Goal: Task Accomplishment & Management: Use online tool/utility

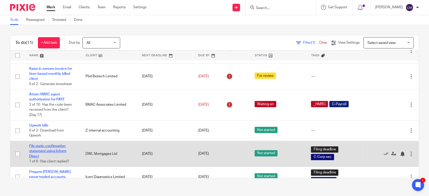
scroll to position [177, 0]
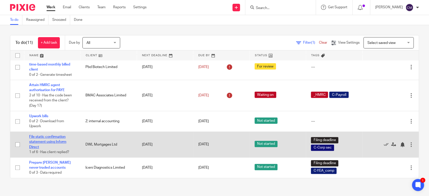
click at [42, 141] on link "File static confirmation statement using Inform Direct" at bounding box center [47, 142] width 37 height 14
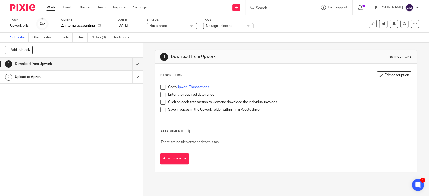
click at [282, 9] on input "Search" at bounding box center [277, 8] width 45 height 5
click at [132, 64] on input "submit" at bounding box center [71, 64] width 143 height 13
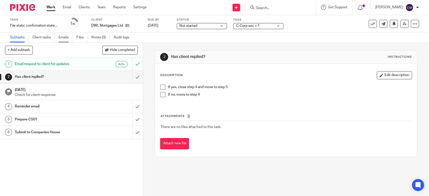
click at [64, 37] on link "Emails" at bounding box center [66, 38] width 14 height 10
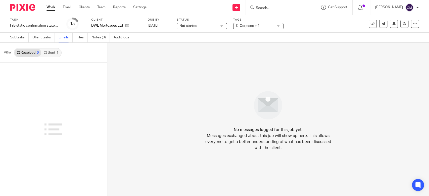
click at [57, 55] on link "Sent 1" at bounding box center [51, 53] width 20 height 8
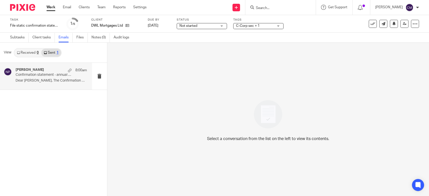
click at [53, 75] on p "Confirmation statement - annual data request" at bounding box center [44, 75] width 57 height 4
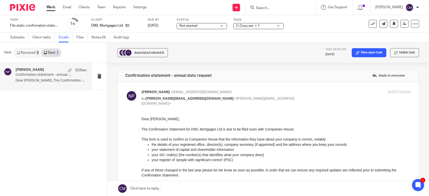
click at [48, 8] on link "Work" at bounding box center [50, 7] width 9 height 5
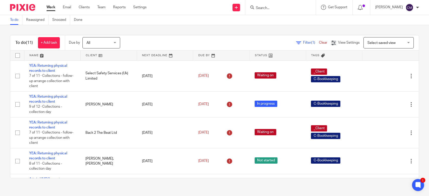
click at [264, 8] on input "Search" at bounding box center [277, 8] width 45 height 5
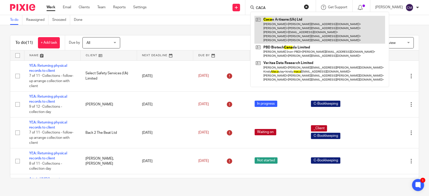
type input "CACA"
click at [276, 16] on link at bounding box center [319, 30] width 131 height 28
click at [277, 22] on link at bounding box center [319, 30] width 131 height 28
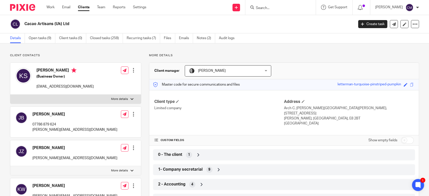
click at [175, 182] on span "2 - Accounting" at bounding box center [171, 184] width 27 height 5
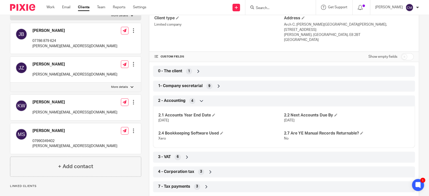
click at [274, 8] on input "Search" at bounding box center [277, 8] width 45 height 5
type input "purnel"
click at [277, 29] on div "Purnel l, Mr Joe Joe Purnel l < joe.e. purnel l@icloud.com >" at bounding box center [308, 22] width 116 height 20
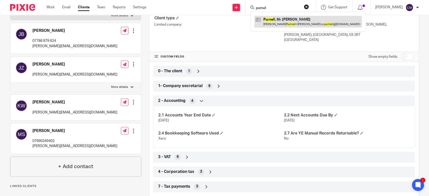
click at [277, 23] on link at bounding box center [308, 22] width 108 height 12
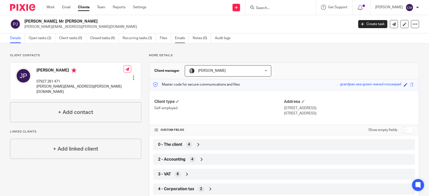
click at [179, 38] on link "Emails" at bounding box center [182, 38] width 14 height 10
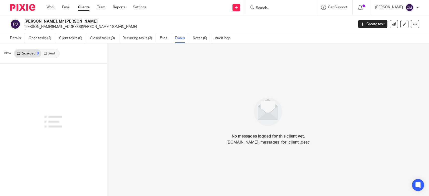
click at [48, 54] on link "Sent" at bounding box center [50, 54] width 18 height 8
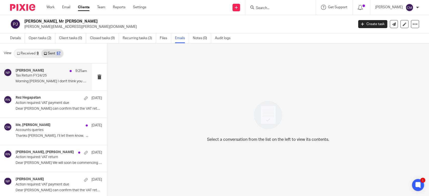
click at [52, 70] on div "Neville Pearson 9:25am" at bounding box center [51, 71] width 71 height 5
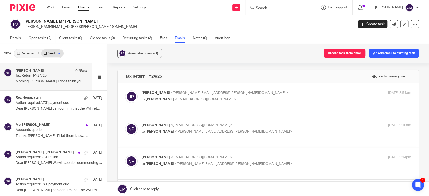
click at [251, 96] on div "Joe Purnell <joe.e.purnell@icloud.com> to Neville Pearson <np@adauxi.com>" at bounding box center [231, 96] width 180 height 12
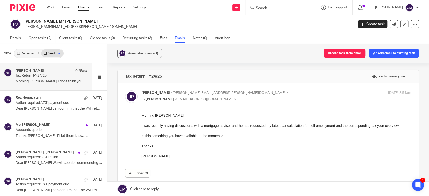
click at [251, 96] on div "Joe Purnell <joe.e.purnell@icloud.com> to Neville Pearson <np@adauxi.com>" at bounding box center [231, 96] width 180 height 12
checkbox input "false"
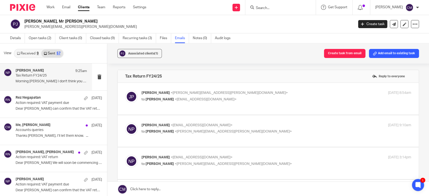
click at [241, 123] on p "Neville Pearson <np@adauxi.com>" at bounding box center [231, 125] width 180 height 5
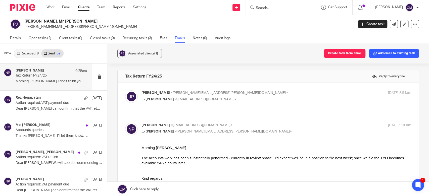
click at [241, 123] on p "Neville Pearson <np@adauxi.com>" at bounding box center [231, 125] width 180 height 5
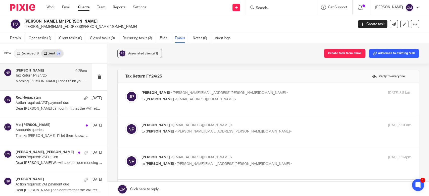
scroll to position [28, 0]
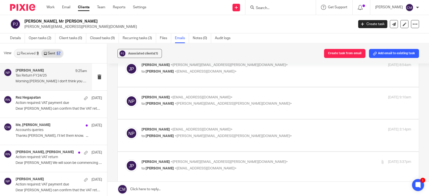
click at [240, 104] on p "to Joe Purnell <joe.e.purnell@icloud.com>" at bounding box center [231, 103] width 180 height 5
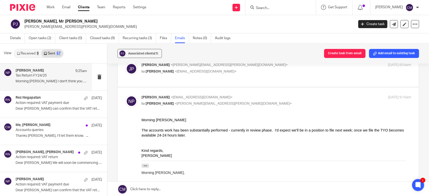
scroll to position [0, 0]
click at [240, 104] on p "to Joe Purnell <joe.e.purnell@icloud.com>" at bounding box center [231, 103] width 180 height 5
checkbox input "false"
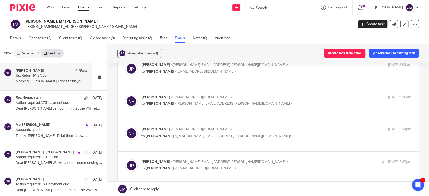
click at [238, 127] on p "Neville Pearson <np@adauxi.com>" at bounding box center [231, 129] width 180 height 5
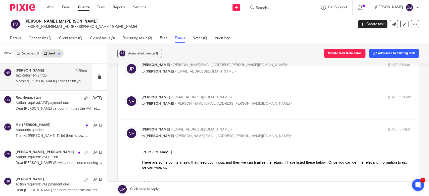
click at [238, 127] on p "Neville Pearson <np@adauxi.com>" at bounding box center [231, 129] width 180 height 5
checkbox input "false"
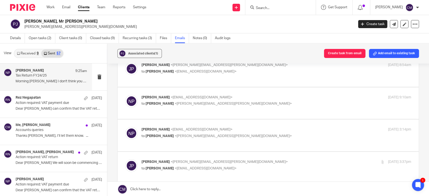
click at [238, 159] on label at bounding box center [268, 168] width 301 height 32
click at [125, 159] on input "checkbox" at bounding box center [125, 159] width 0 height 0
checkbox input "true"
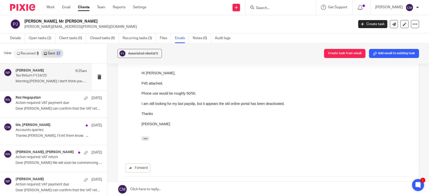
scroll to position [223, 0]
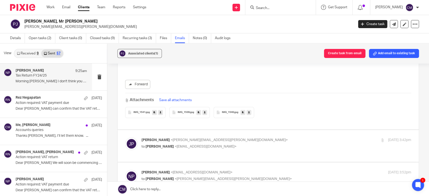
click at [231, 131] on label at bounding box center [268, 146] width 301 height 32
click at [125, 137] on input "checkbox" at bounding box center [125, 137] width 0 height 0
checkbox input "true"
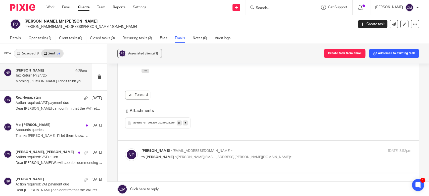
scroll to position [363, 0]
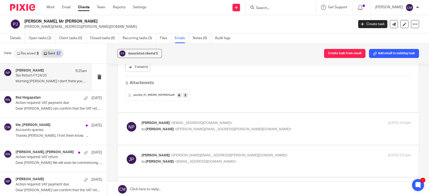
click at [231, 121] on p "Neville Pearson <np@adauxi.com>" at bounding box center [231, 123] width 180 height 5
checkbox input "true"
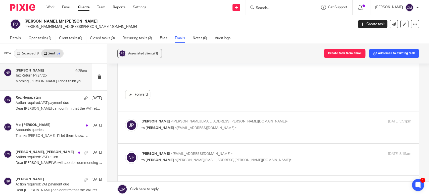
scroll to position [977, 0]
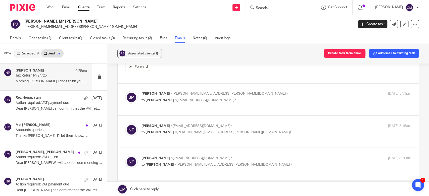
click at [239, 124] on p "Neville Pearson <np@adauxi.com>" at bounding box center [231, 126] width 180 height 5
checkbox input "true"
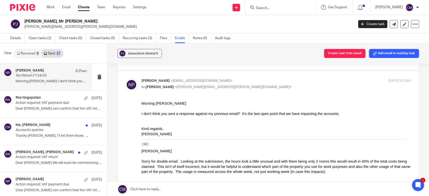
scroll to position [1843, 0]
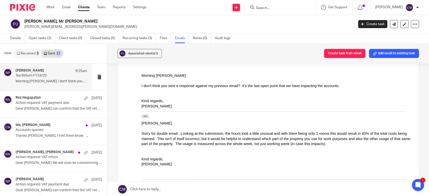
click at [193, 145] on div "Sorry for double email. Looking at the submission, the hours look a little unus…" at bounding box center [276, 138] width 270 height 15
click at [53, 8] on link "Work" at bounding box center [50, 7] width 8 height 5
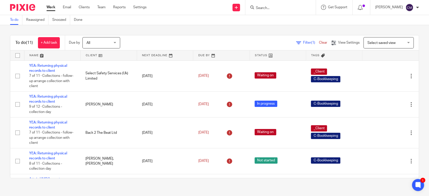
click at [273, 6] on input "Search" at bounding box center [277, 8] width 45 height 5
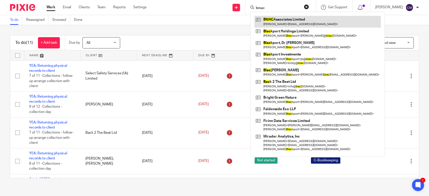
type input "bmac"
click at [268, 21] on link at bounding box center [317, 22] width 126 height 12
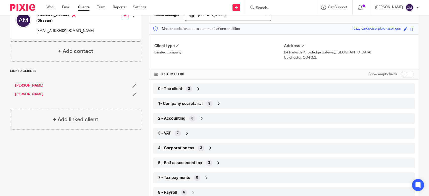
scroll to position [84, 0]
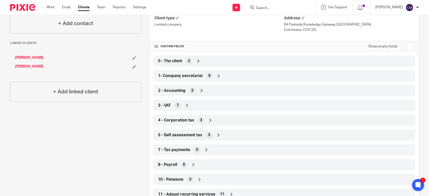
click at [175, 170] on div "8 - Payroll 6" at bounding box center [284, 164] width 262 height 11
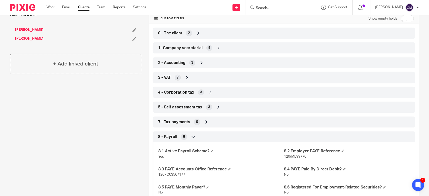
scroll to position [139, 0]
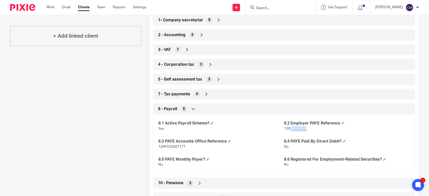
drag, startPoint x: 303, startPoint y: 128, endPoint x: 289, endPoint y: 128, distance: 14.3
click at [289, 128] on span "120/ME99770" at bounding box center [295, 129] width 22 height 4
copy span "ME99770"
drag, startPoint x: 188, startPoint y: 145, endPoint x: 157, endPoint y: 148, distance: 31.1
click at [158, 148] on p "120PC03567177" at bounding box center [221, 146] width 126 height 5
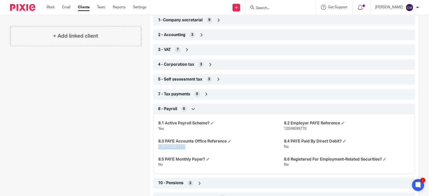
copy span "120PC03567177"
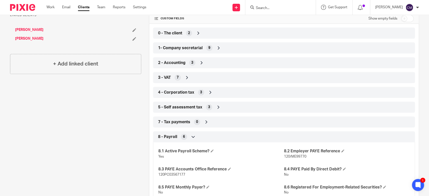
click at [172, 39] on div "Client type Limited company Address B4 Parkside Knowledge Gateway, Nesfield Roa…" at bounding box center [283, 120] width 269 height 283
click at [173, 33] on span "0 - The client" at bounding box center [170, 33] width 24 height 5
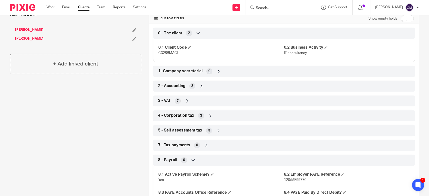
scroll to position [0, 0]
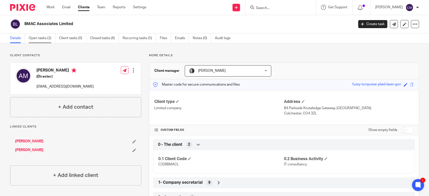
click at [42, 37] on link "Open tasks (2)" at bounding box center [42, 38] width 27 height 10
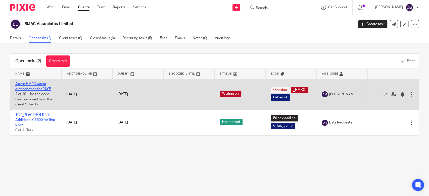
click at [38, 88] on link "Attain HMRC agent authorisation for PAYE" at bounding box center [32, 86] width 35 height 9
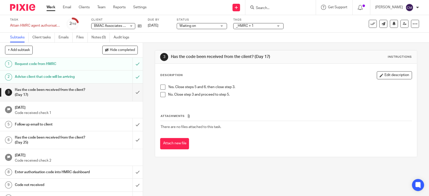
scroll to position [13, 0]
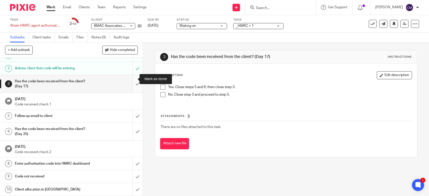
click at [132, 80] on input "submit" at bounding box center [71, 84] width 143 height 18
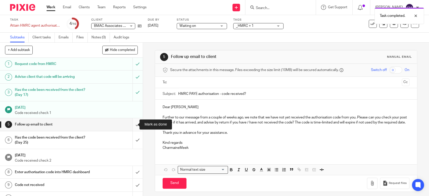
click at [132, 125] on input "submit" at bounding box center [71, 124] width 143 height 13
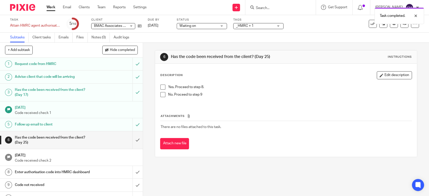
click at [132, 137] on input "submit" at bounding box center [71, 140] width 143 height 18
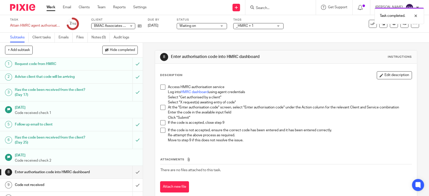
click at [98, 119] on div "1 Request code from HMRC 2 Advise client that code will be arriving 3 Has the c…" at bounding box center [71, 127] width 143 height 138
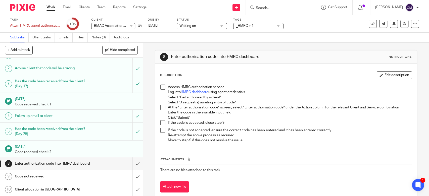
click at [112, 172] on link "9 Code not received" at bounding box center [66, 176] width 132 height 13
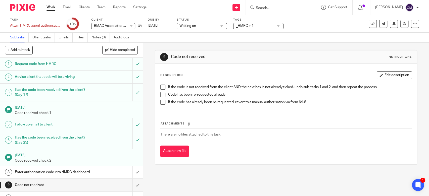
click at [160, 87] on span at bounding box center [162, 87] width 5 height 5
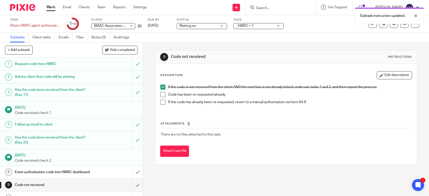
click at [162, 93] on span at bounding box center [162, 94] width 5 height 5
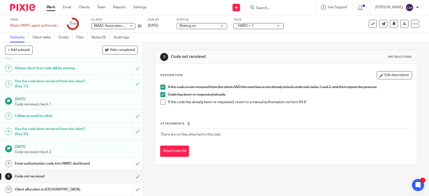
click at [49, 9] on link "Work" at bounding box center [50, 7] width 9 height 5
